Goal: Task Accomplishment & Management: Use online tool/utility

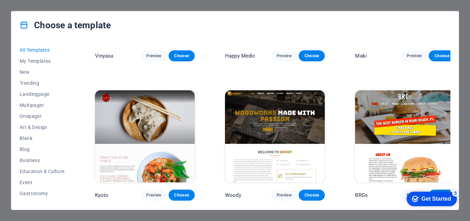
scroll to position [3445, 0]
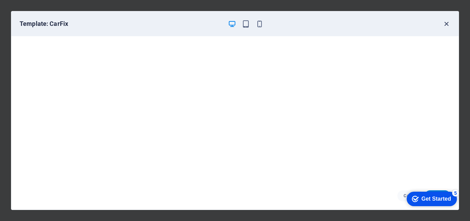
click at [447, 21] on icon "button" at bounding box center [447, 24] width 8 height 8
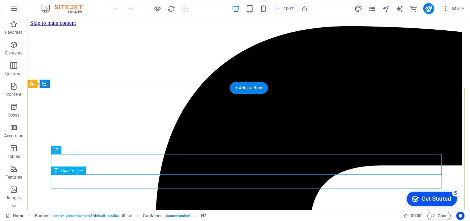
scroll to position [69, 0]
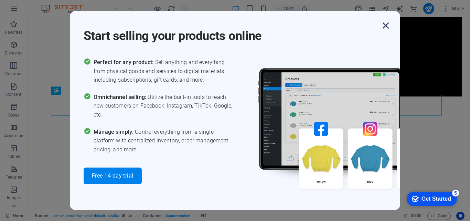
click at [385, 27] on icon "button" at bounding box center [386, 25] width 12 height 12
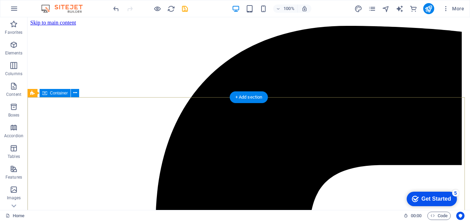
scroll to position [0, 0]
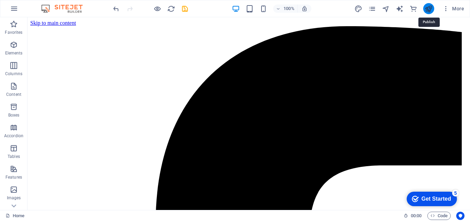
drag, startPoint x: 429, startPoint y: 12, endPoint x: 366, endPoint y: 70, distance: 85.1
